Goal: Check status

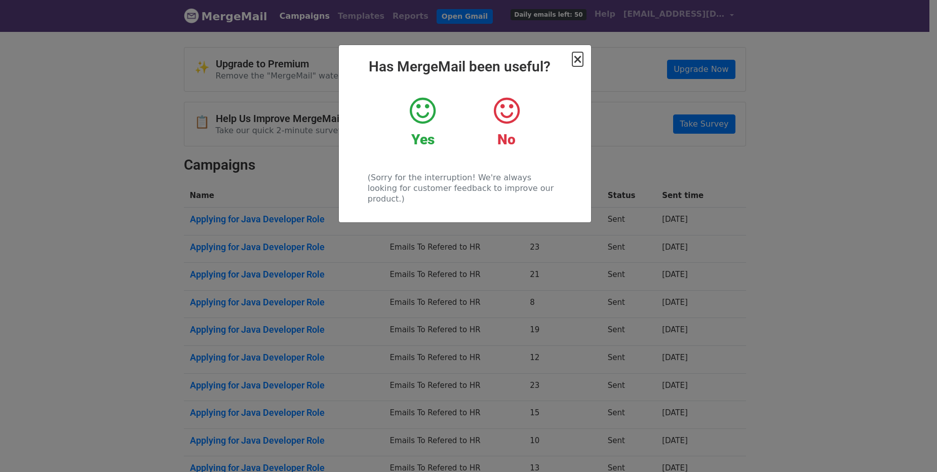
click at [581, 61] on span "×" at bounding box center [577, 59] width 10 height 14
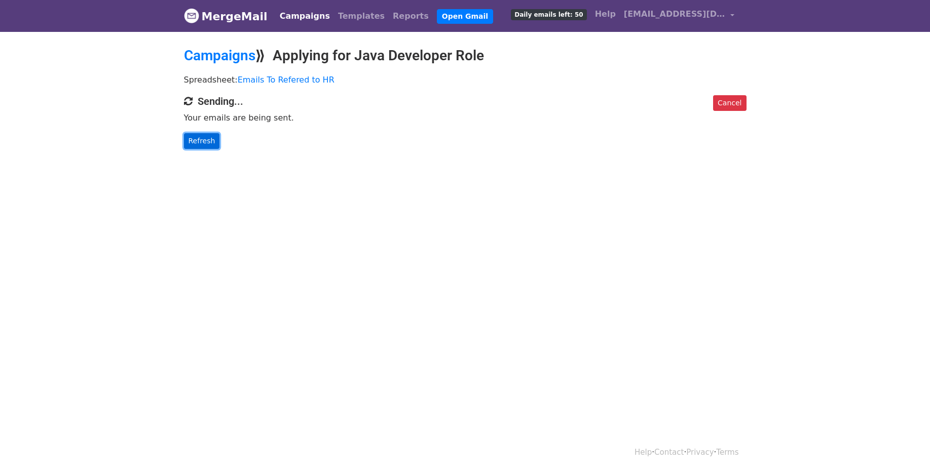
click at [203, 142] on link "Refresh" at bounding box center [202, 141] width 36 height 16
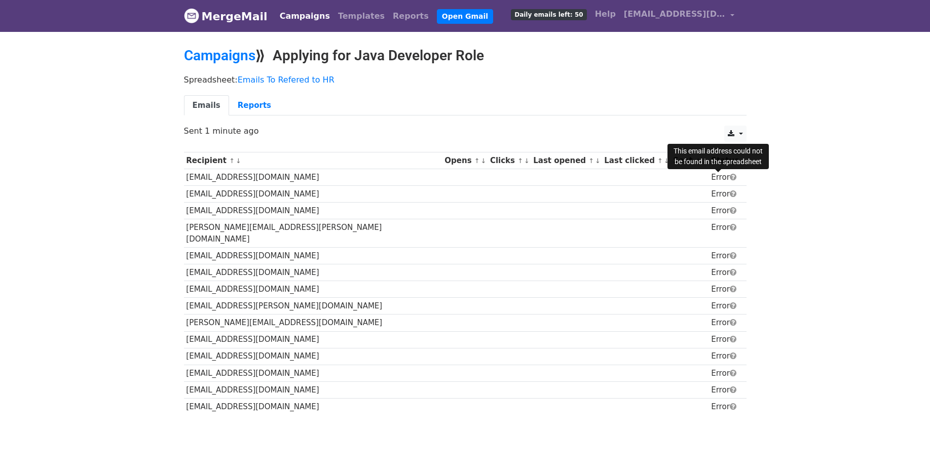
click at [729, 179] on span at bounding box center [732, 177] width 7 height 8
click at [296, 400] on tbody "Recipient ↑ ↓ Opens ↑ ↓ Clicks ↑ ↓ Last opened ↑ ↓ Last clicked ↑ ↓ Sent ↑ ↓ St…" at bounding box center [465, 283] width 562 height 262
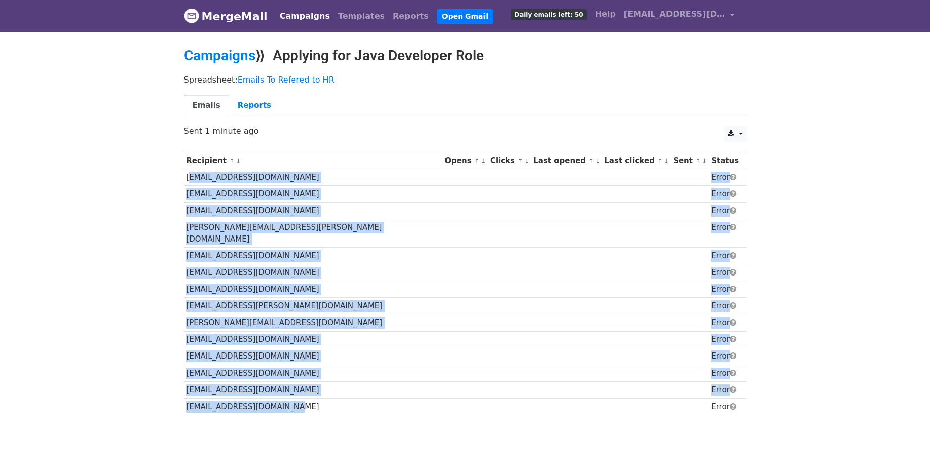
drag, startPoint x: 324, startPoint y: 379, endPoint x: 186, endPoint y: 177, distance: 244.6
click at [186, 177] on tbody "Recipient ↑ ↓ Opens ↑ ↓ Clicks ↑ ↓ Last opened ↑ ↓ Last clicked ↑ ↓ Sent ↑ ↓ St…" at bounding box center [465, 283] width 562 height 262
click at [186, 177] on td "crewnexuss@gmail.com" at bounding box center [313, 177] width 258 height 17
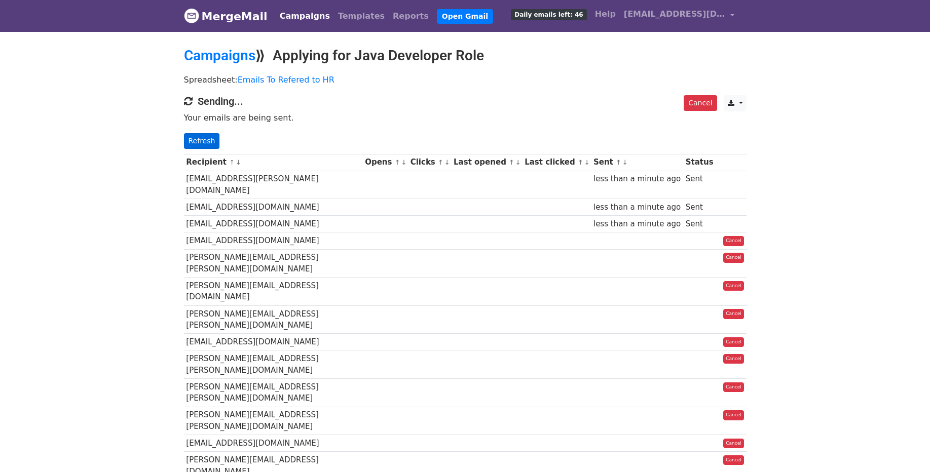
drag, startPoint x: 201, startPoint y: 151, endPoint x: 205, endPoint y: 139, distance: 12.5
click at [205, 139] on main "Campaigns ⟫ Applying for Java Developer Role Spreadsheet: Emails To Refered to …" at bounding box center [464, 388] width 577 height 682
click at [205, 139] on link "Refresh" at bounding box center [202, 141] width 36 height 16
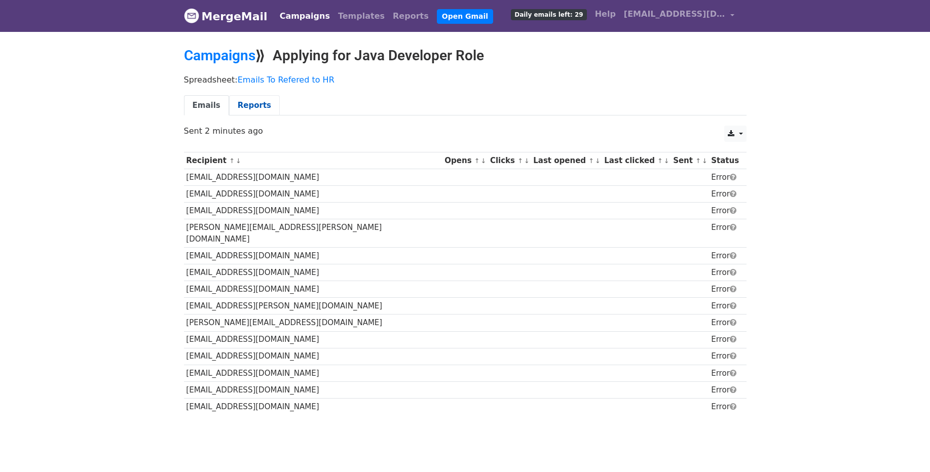
click at [247, 107] on link "Reports" at bounding box center [254, 105] width 51 height 21
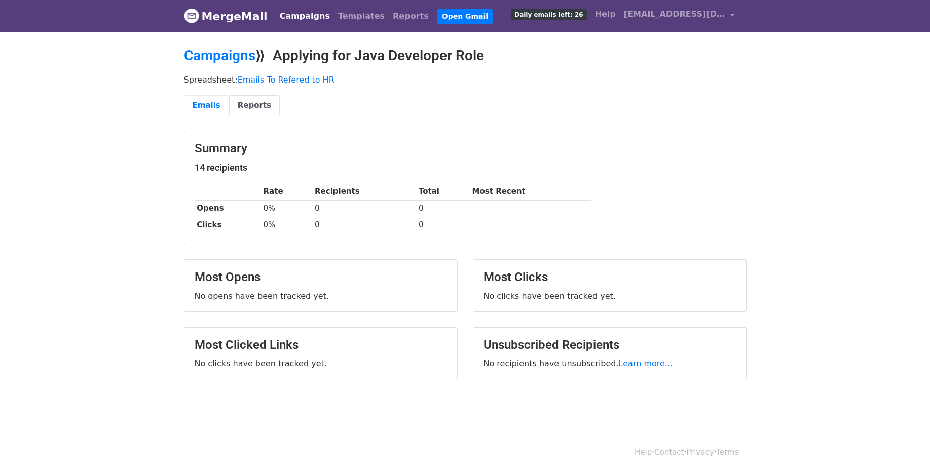
click at [209, 107] on link "Emails" at bounding box center [206, 105] width 45 height 21
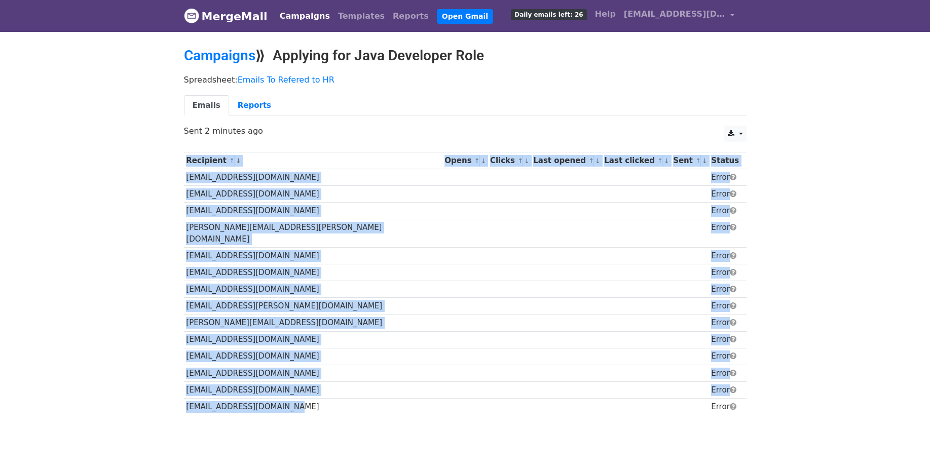
drag, startPoint x: 182, startPoint y: 178, endPoint x: 284, endPoint y: 397, distance: 241.1
click at [284, 397] on div "Recipient ↑ ↓ Opens ↑ ↓ Clicks ↑ ↓ Last opened ↑ ↓ Last clicked ↑ ↓ Sent ↑ ↓ St…" at bounding box center [464, 285] width 577 height 276
copy div "Recipient ↑ ↓ Opens ↑ ↓ Clicks ↑ ↓ Last opened ↑ ↓ Last clicked ↑ ↓ Sent ↑ ↓ St…"
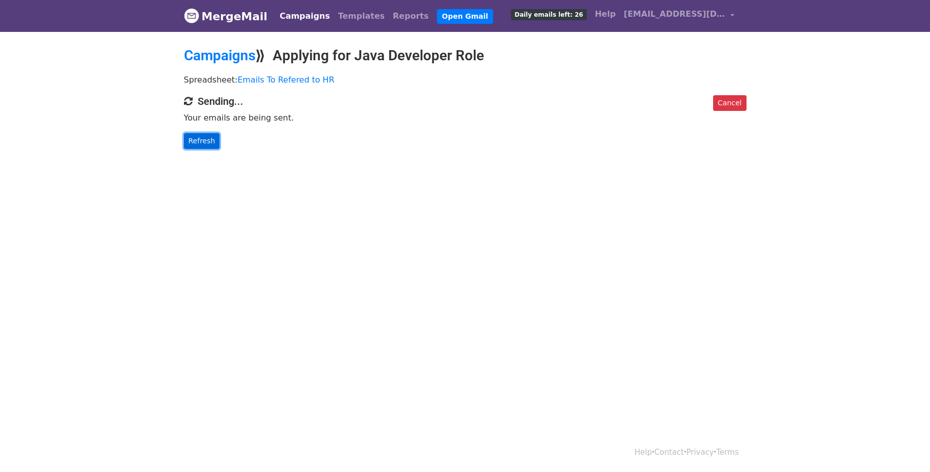
click at [203, 140] on link "Refresh" at bounding box center [202, 141] width 36 height 16
click at [204, 142] on link "Refresh" at bounding box center [202, 141] width 36 height 16
